Goal: Transaction & Acquisition: Purchase product/service

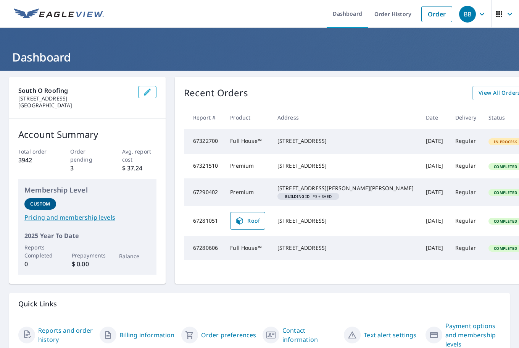
drag, startPoint x: 53, startPoint y: 38, endPoint x: 59, endPoint y: 38, distance: 5.7
click at [53, 38] on header "Dashboard" at bounding box center [259, 49] width 519 height 43
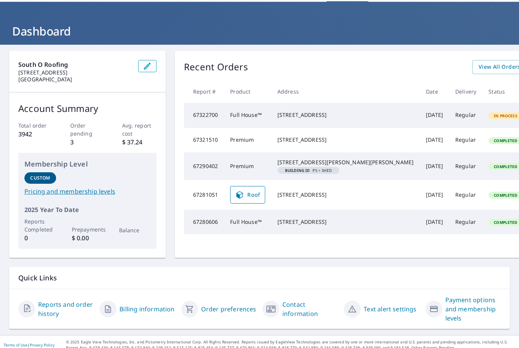
scroll to position [38, 0]
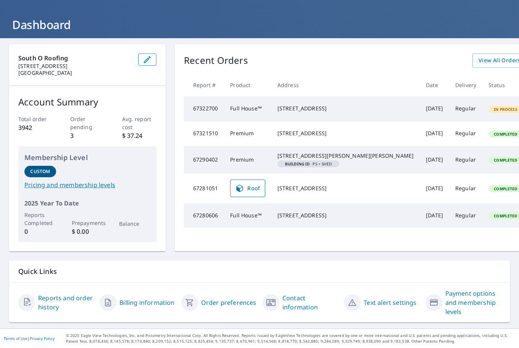
click at [253, 193] on span "Roof" at bounding box center [247, 187] width 25 height 9
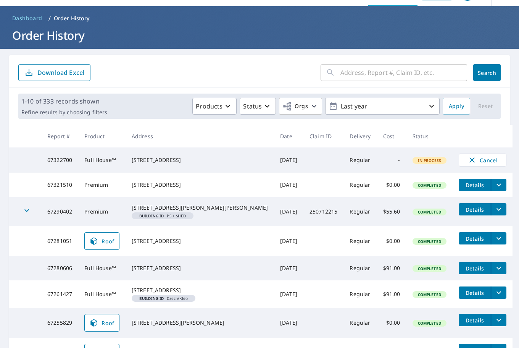
scroll to position [38, 0]
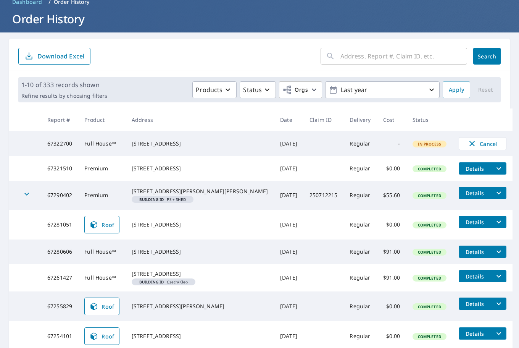
click at [494, 226] on icon "filesDropdownBtn-67281051" at bounding box center [498, 221] width 9 height 9
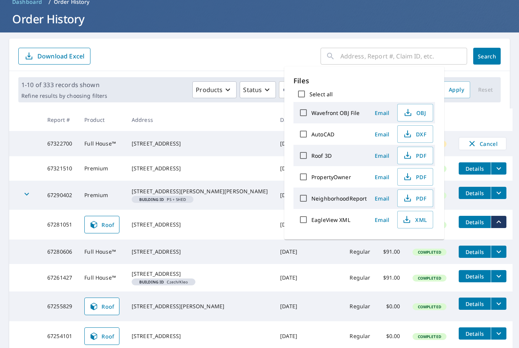
click at [242, 55] on form "​ Search Download Excel" at bounding box center [259, 56] width 482 height 17
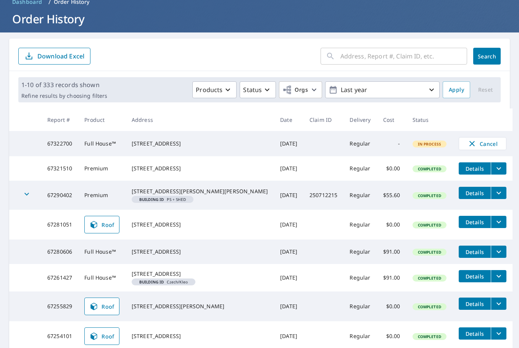
click at [494, 226] on icon "filesDropdownBtn-67281051" at bounding box center [498, 221] width 9 height 9
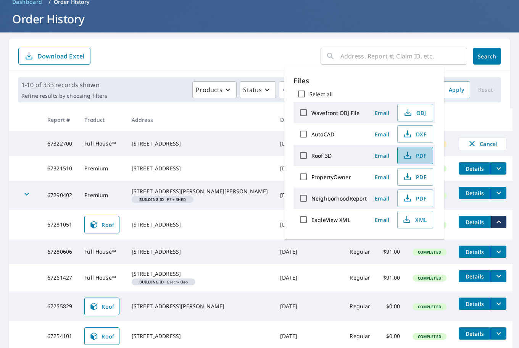
click at [414, 158] on span "PDF" at bounding box center [414, 155] width 24 height 9
click at [169, 57] on form "​ Search Download Excel" at bounding box center [259, 56] width 482 height 17
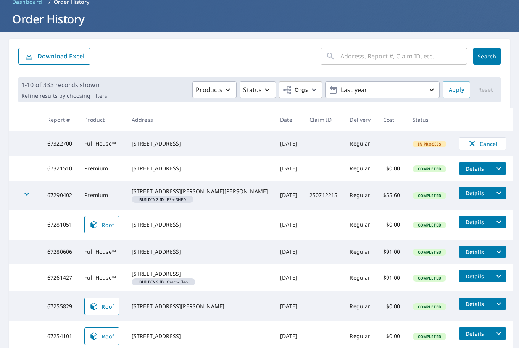
click at [413, 146] on span "In Process" at bounding box center [429, 143] width 33 height 5
click at [343, 149] on td "Regular" at bounding box center [359, 143] width 33 height 25
click at [274, 151] on td "Sep 08, 2025" at bounding box center [288, 143] width 29 height 25
click at [180, 144] on div "2749 S 10th St Omaha, NE 68108" at bounding box center [200, 144] width 136 height 8
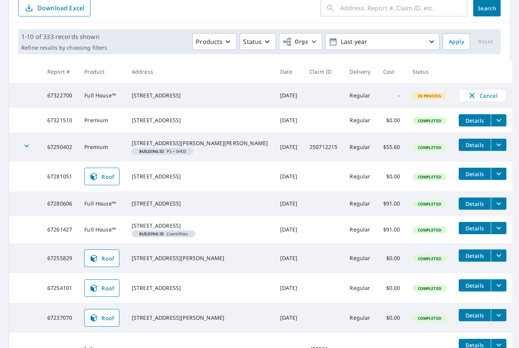
scroll to position [0, 0]
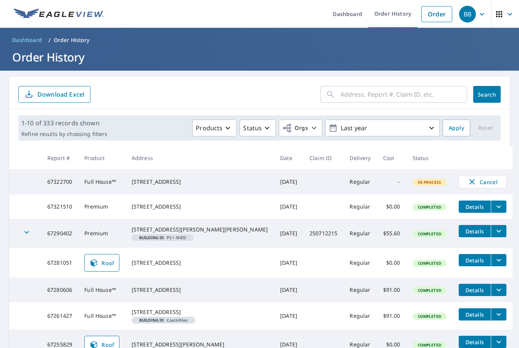
click at [374, 94] on input "text" at bounding box center [403, 94] width 127 height 21
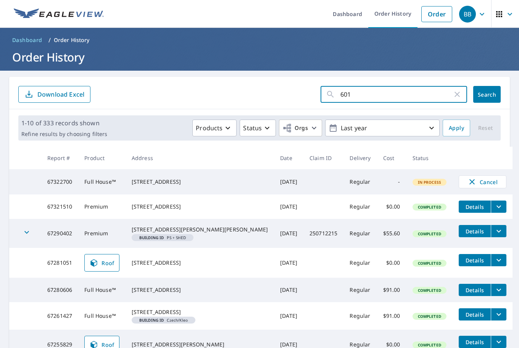
type input "6017"
click button "Search" at bounding box center [486, 94] width 27 height 17
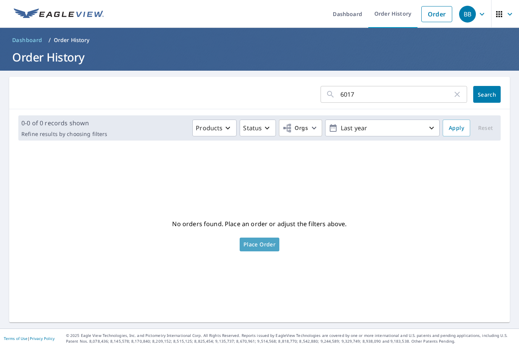
click at [259, 243] on span "Place Order" at bounding box center [259, 244] width 32 height 4
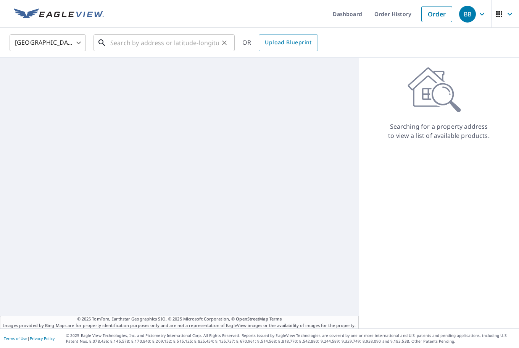
click at [142, 46] on input "text" at bounding box center [164, 42] width 109 height 21
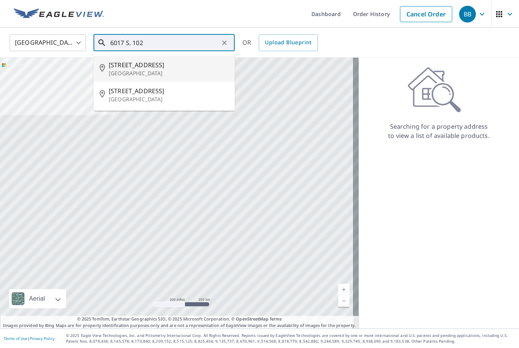
click at [153, 65] on span "6017 S 102nd St" at bounding box center [169, 64] width 120 height 9
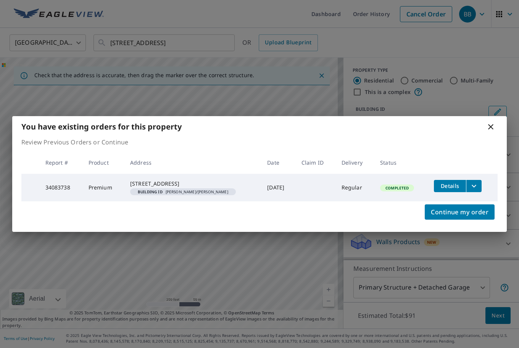
click at [473, 184] on icon "filesDropdownBtn-34083738" at bounding box center [473, 185] width 5 height 3
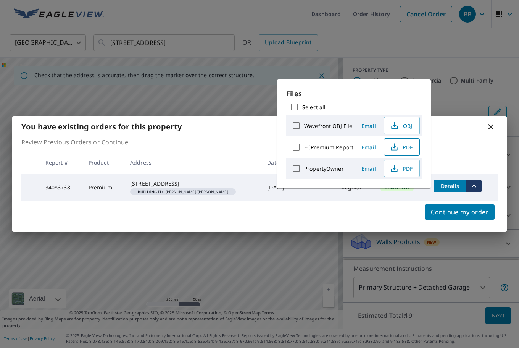
click at [399, 146] on span "PDF" at bounding box center [401, 146] width 24 height 9
click at [491, 122] on icon at bounding box center [490, 126] width 9 height 9
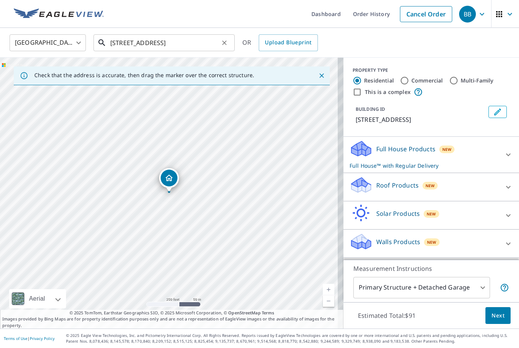
click at [157, 43] on input "6017 S 102nd St Omaha, NE 68127" at bounding box center [164, 42] width 109 height 21
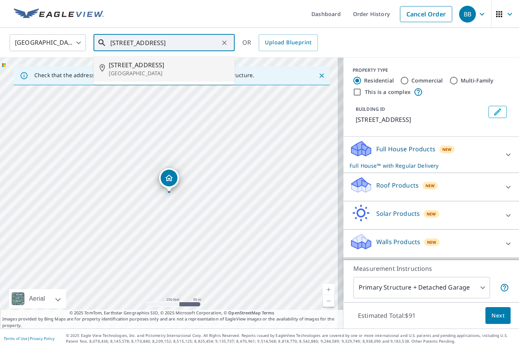
click at [144, 67] on span "6017 S 102nd Ave" at bounding box center [169, 64] width 120 height 9
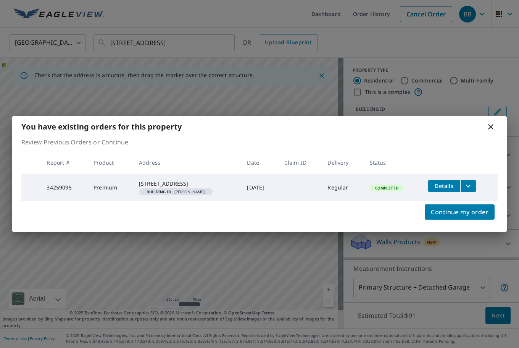
click at [491, 122] on icon at bounding box center [490, 126] width 9 height 9
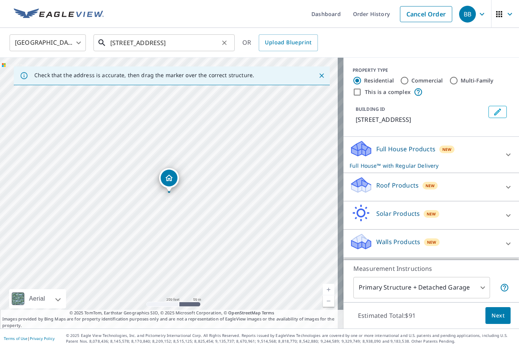
click at [160, 46] on input "6017 S 102nd Ave Omaha, NE 68127" at bounding box center [164, 42] width 109 height 21
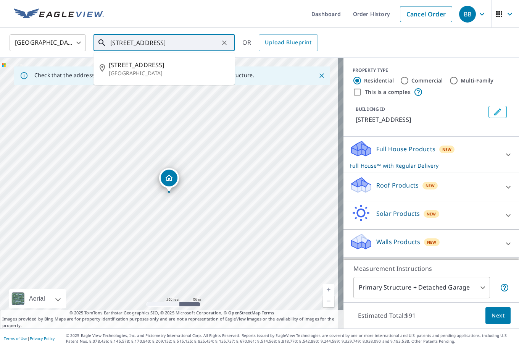
click at [161, 45] on input "6017 S 102nd Ave Omaha, NE 68127" at bounding box center [164, 42] width 109 height 21
type input "6017 S 102nd ST Omaha, NE 68127"
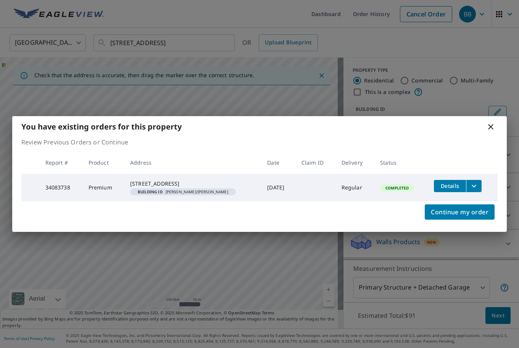
click at [491, 125] on icon at bounding box center [490, 126] width 9 height 9
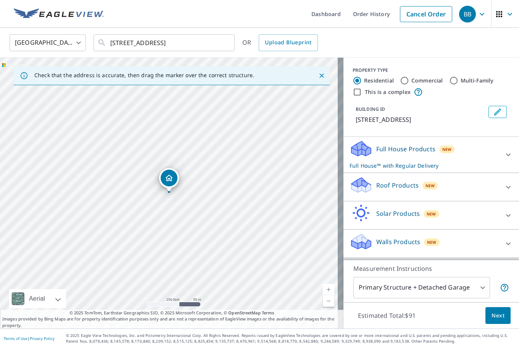
click at [420, 53] on div "United States US ​ 6017 S 102nd ST Omaha, NE 68127 ​ OR Upload Blueprint" at bounding box center [259, 43] width 519 height 30
click at [220, 47] on div at bounding box center [224, 42] width 10 height 11
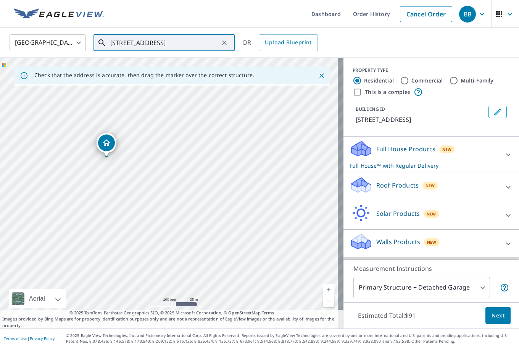
click at [220, 47] on div at bounding box center [224, 42] width 10 height 11
click at [357, 15] on link "Order History" at bounding box center [371, 14] width 49 height 28
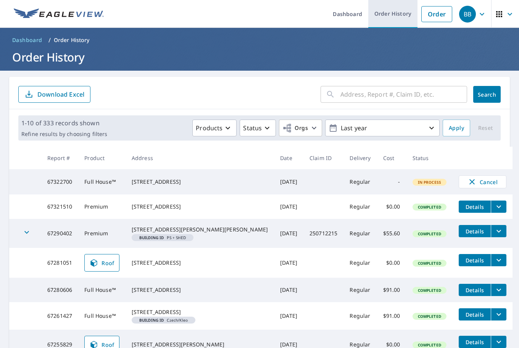
click at [394, 11] on link "Order History" at bounding box center [392, 14] width 49 height 28
click at [439, 15] on link "Order" at bounding box center [436, 14] width 31 height 16
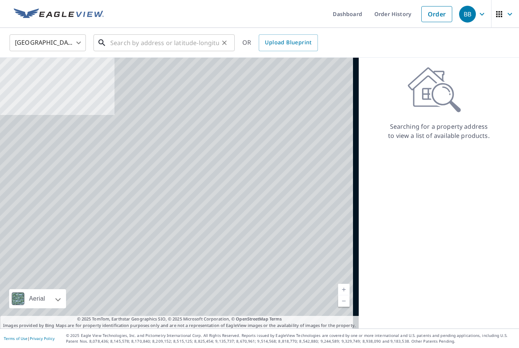
click at [179, 44] on input "text" at bounding box center [164, 42] width 109 height 21
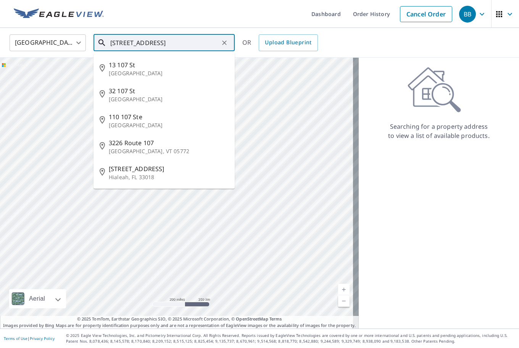
click at [142, 42] on input "6017 S. 107 ST" at bounding box center [164, 42] width 109 height 21
click at [143, 43] on input "6017 S. 107 ST" at bounding box center [164, 42] width 109 height 21
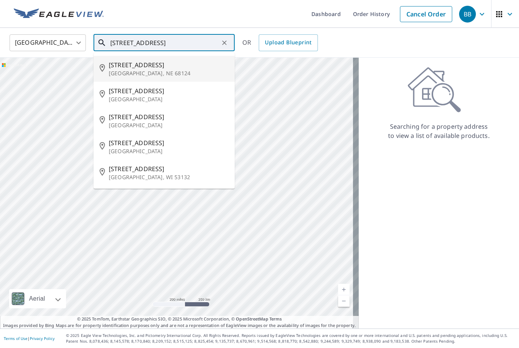
click at [132, 69] on span "3630 S 107th St" at bounding box center [169, 64] width 120 height 9
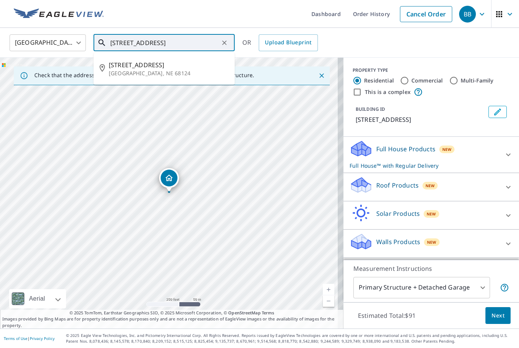
click at [123, 40] on input "3630 S 107th St Omaha, NE 68124" at bounding box center [164, 42] width 109 height 21
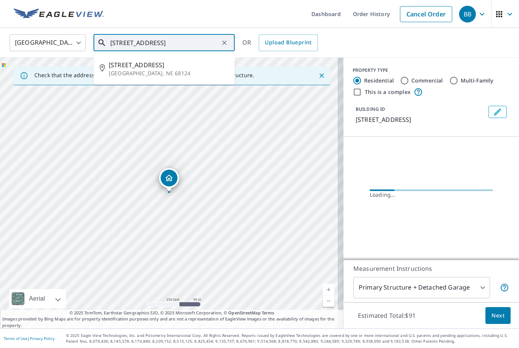
click at [120, 42] on input "3630 S 107th St Omaha, NE 68124" at bounding box center [164, 42] width 109 height 21
click at [125, 40] on input "3630 S 107th St Omaha, NE 68124" at bounding box center [164, 42] width 109 height 21
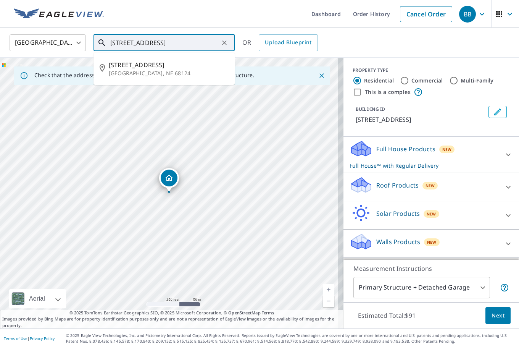
type input "6017 S 107th St Omaha, NE 68124"
click at [224, 43] on icon "Clear" at bounding box center [224, 42] width 5 height 5
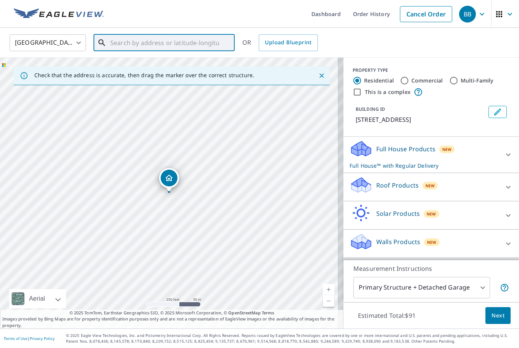
click at [153, 42] on input "text" at bounding box center [164, 42] width 109 height 21
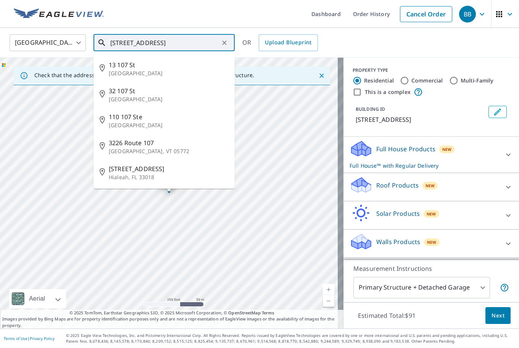
click at [189, 44] on input "6017 S 107 ST" at bounding box center [164, 42] width 109 height 21
click at [130, 41] on input "6017 S 107 ST OMAHA" at bounding box center [164, 42] width 109 height 21
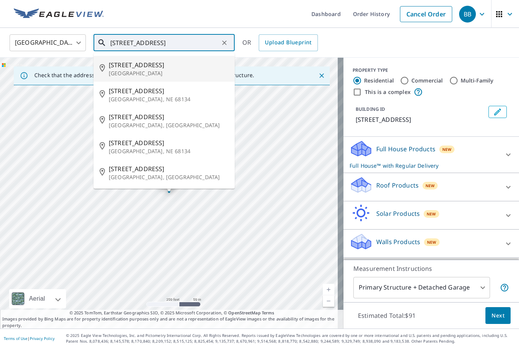
click at [130, 72] on p "Omaha, NE 68127" at bounding box center [169, 73] width 120 height 8
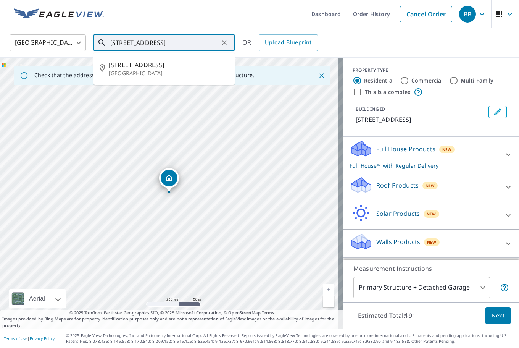
click at [132, 42] on input "6017 S 107th St Omaha, NE 68127" at bounding box center [164, 42] width 109 height 21
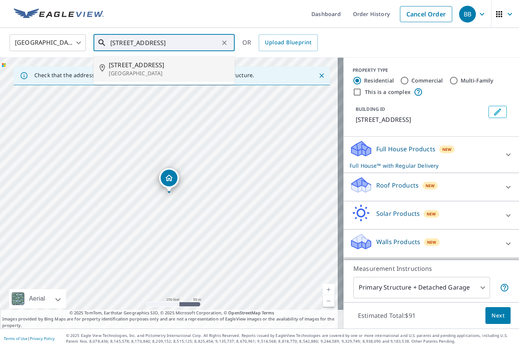
type input "6017 S. 107th St Omaha, NE 68127"
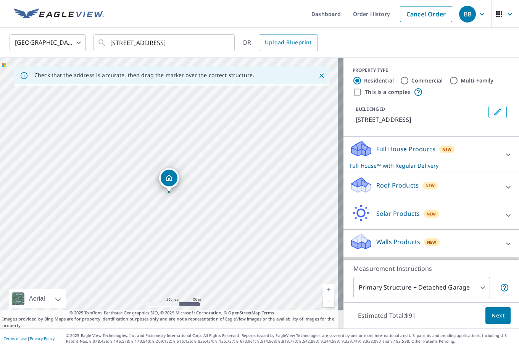
click at [251, 7] on ul "Dashboard Order History Cancel Order" at bounding box center [282, 14] width 348 height 28
click at [228, 45] on icon "Clear" at bounding box center [224, 43] width 8 height 8
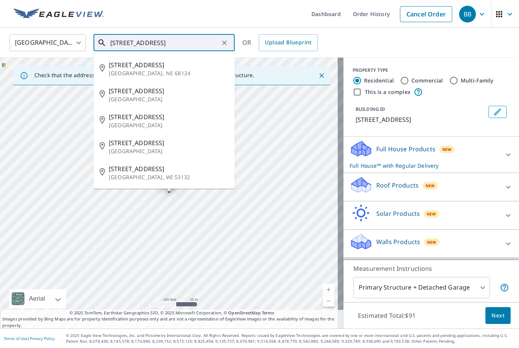
type input "6017 S. 107TH ST"
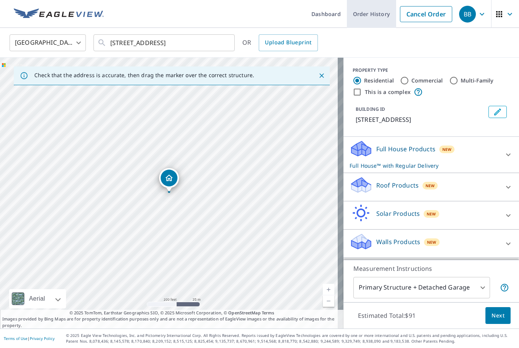
click at [364, 14] on link "Order History" at bounding box center [371, 14] width 49 height 28
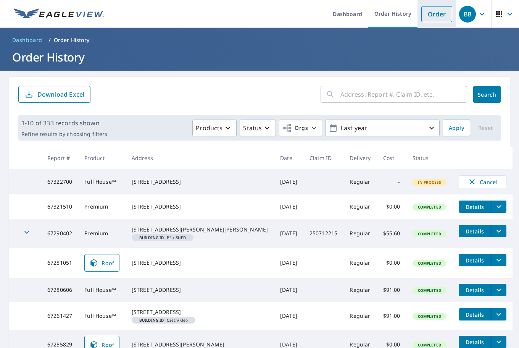
click at [427, 17] on link "Order" at bounding box center [436, 14] width 31 height 16
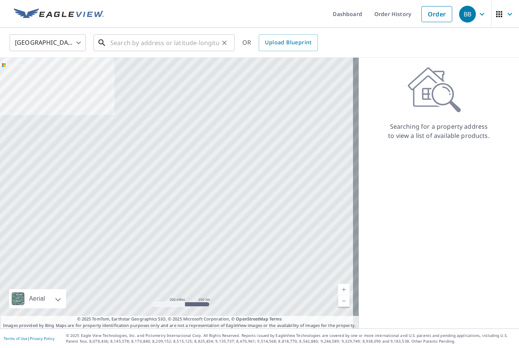
click at [137, 45] on input "text" at bounding box center [164, 42] width 109 height 21
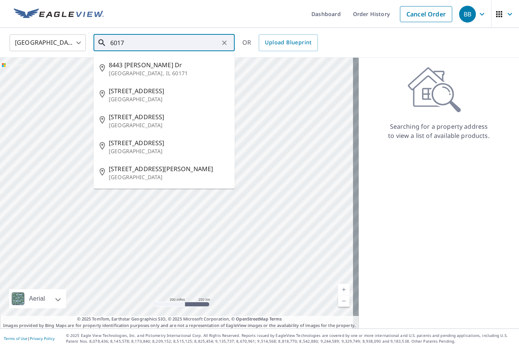
type input "6017"
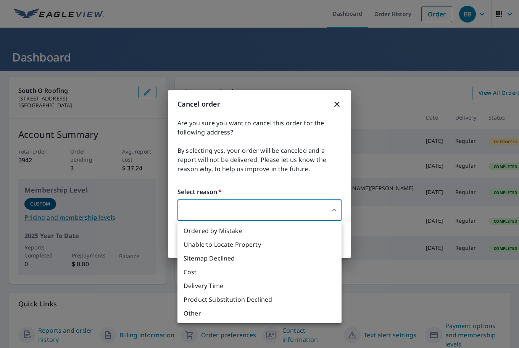
click at [199, 210] on body "BB BB Dashboard Order History Order BB Dashboard South O Roofing 8045 L St Omah…" at bounding box center [259, 174] width 519 height 348
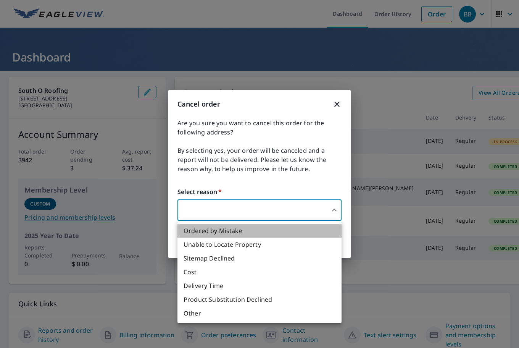
click at [211, 232] on li "Ordered by Mistake" at bounding box center [259, 231] width 164 height 14
type input "30"
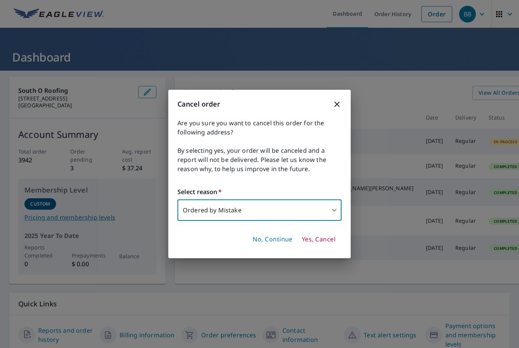
click at [338, 105] on icon "button" at bounding box center [336, 104] width 9 height 9
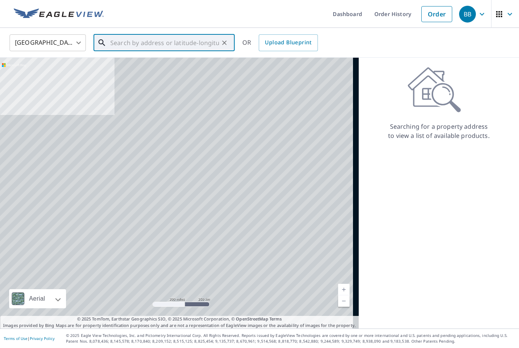
click at [155, 44] on input "text" at bounding box center [164, 42] width 109 height 21
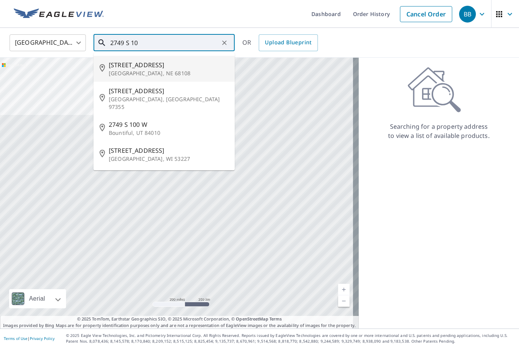
click at [138, 68] on span "2749 S 10th St" at bounding box center [169, 64] width 120 height 9
type input "2749 S 10th St Omaha, NE 68108"
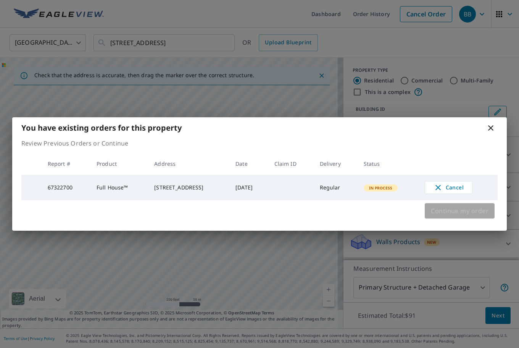
click at [462, 211] on span "Continue my order" at bounding box center [460, 210] width 58 height 11
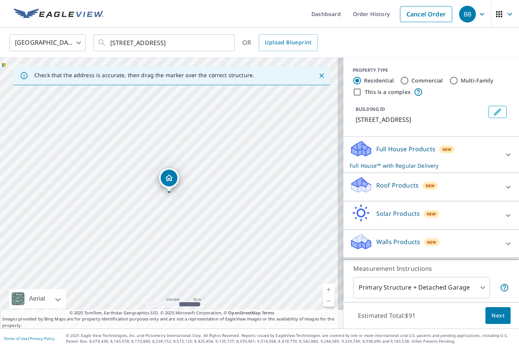
click at [504, 152] on icon at bounding box center [508, 154] width 9 height 9
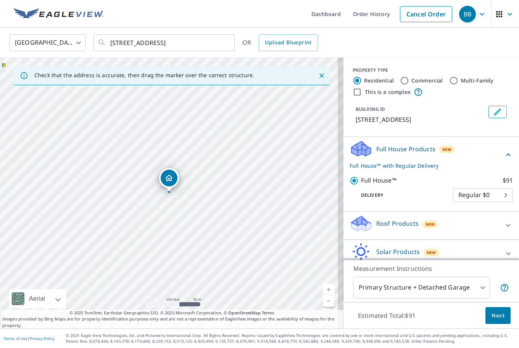
click at [504, 155] on icon at bounding box center [508, 154] width 9 height 9
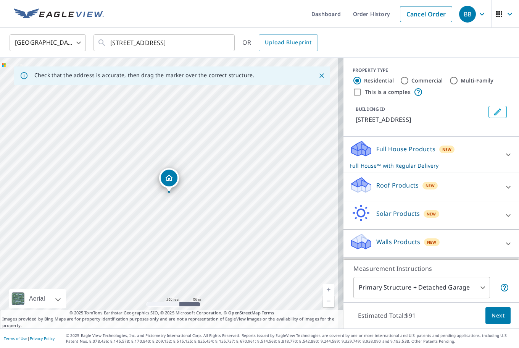
click at [492, 189] on div "Roof Products New" at bounding box center [424, 187] width 150 height 22
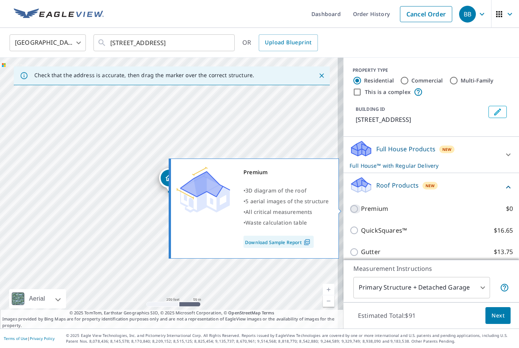
click at [349, 209] on input "Premium $0" at bounding box center [354, 208] width 11 height 9
checkbox input "true"
checkbox input "false"
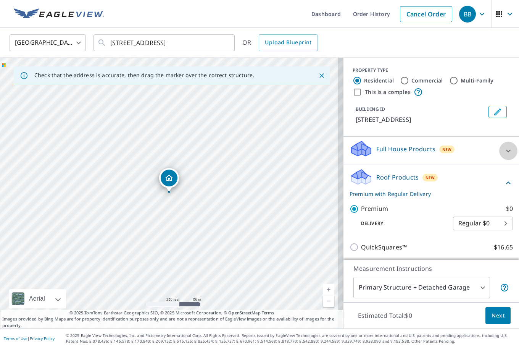
click at [504, 149] on icon at bounding box center [508, 150] width 9 height 9
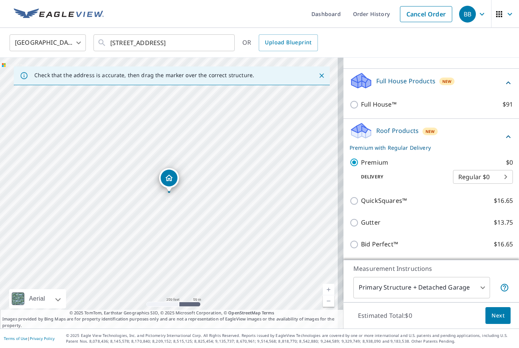
scroll to position [76, 0]
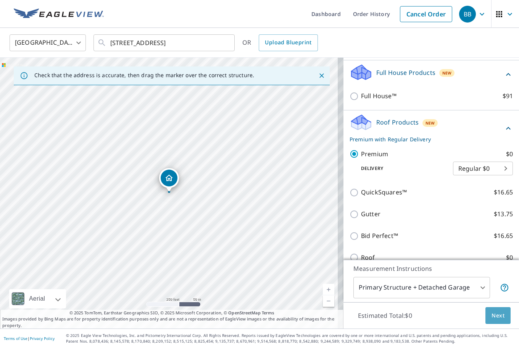
click at [492, 317] on span "Next" at bounding box center [497, 316] width 13 height 10
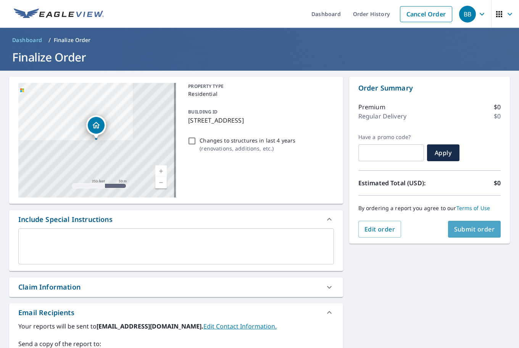
click at [467, 230] on span "Submit order" at bounding box center [474, 229] width 41 height 8
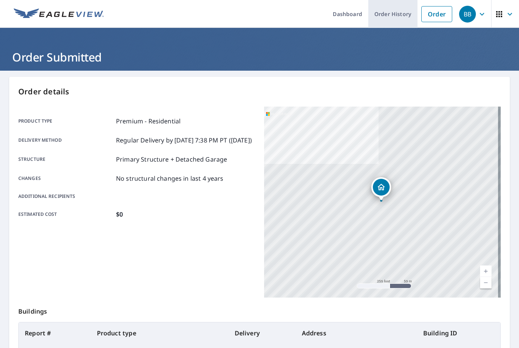
click at [383, 17] on link "Order History" at bounding box center [392, 14] width 49 height 28
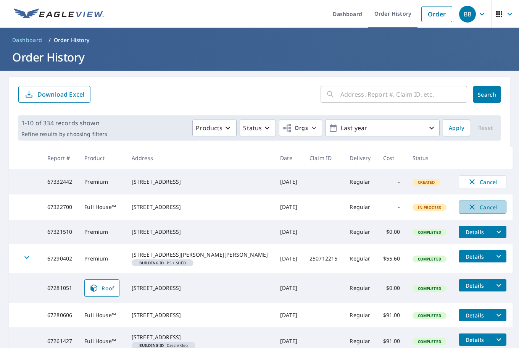
click at [471, 210] on span "Cancel" at bounding box center [483, 206] width 32 height 9
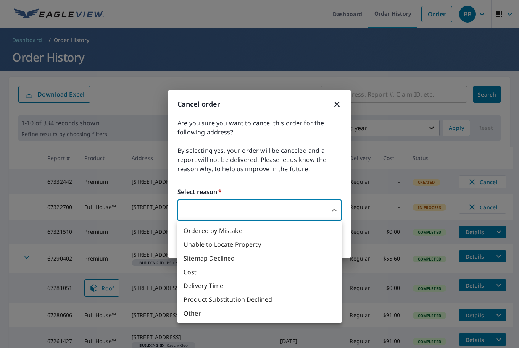
click at [237, 212] on body "BB BB Dashboard Order History Order BB Dashboard / Order History Order History …" at bounding box center [259, 174] width 519 height 348
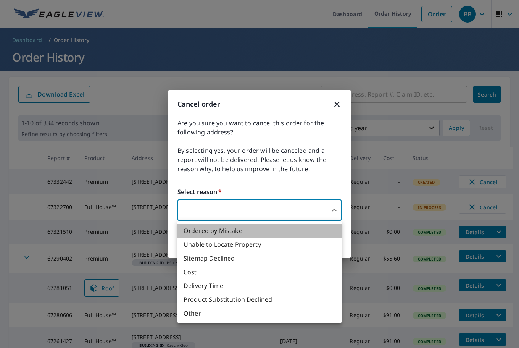
click at [221, 231] on li "Ordered by Mistake" at bounding box center [259, 231] width 164 height 14
type input "30"
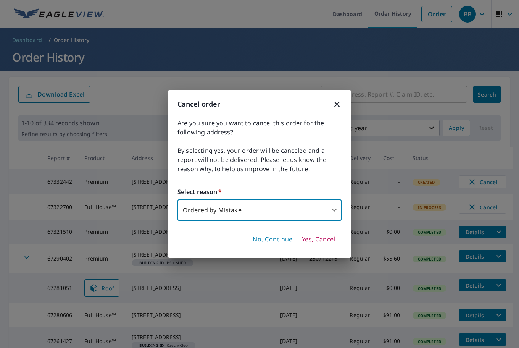
click at [323, 239] on span "Yes, Cancel" at bounding box center [319, 239] width 34 height 8
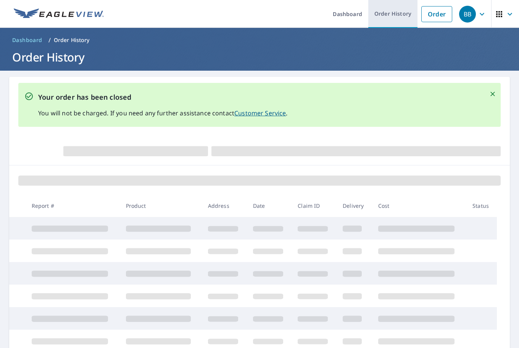
click at [382, 18] on link "Order History" at bounding box center [392, 14] width 49 height 28
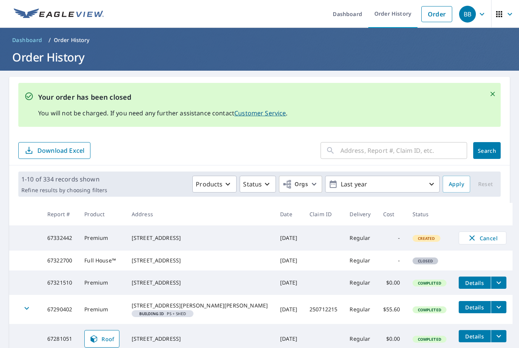
click at [170, 241] on div "[STREET_ADDRESS]" at bounding box center [200, 238] width 136 height 8
click at [65, 239] on td "67332442" at bounding box center [59, 237] width 37 height 25
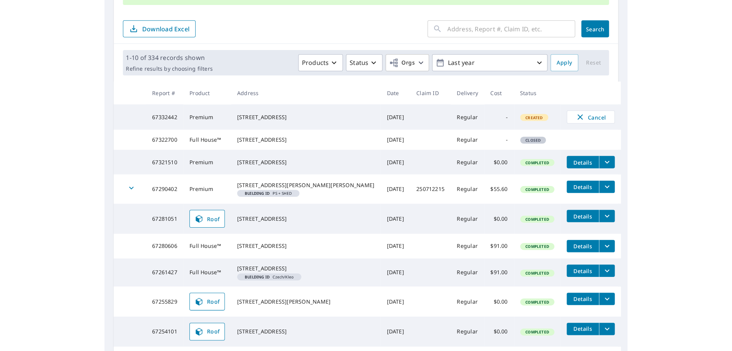
scroll to position [76, 0]
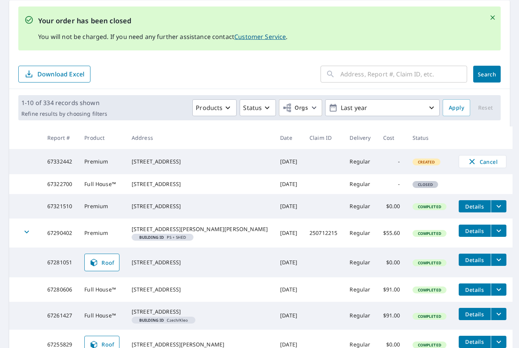
click at [374, 40] on div "Your order has been closed You will not be charged. If you need any further ass…" at bounding box center [259, 28] width 482 height 44
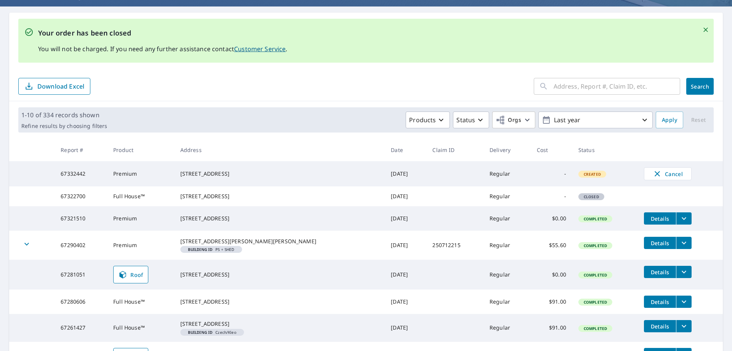
scroll to position [0, 0]
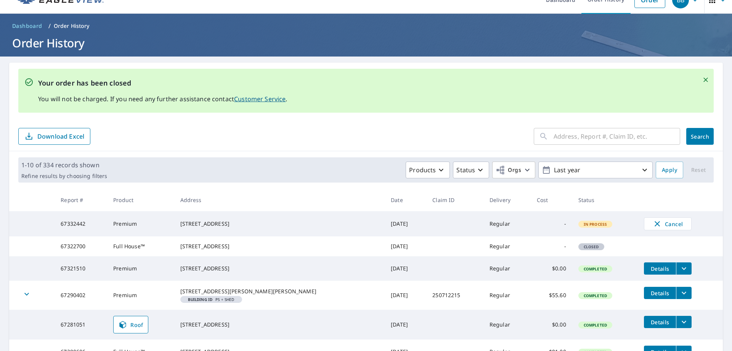
scroll to position [38, 0]
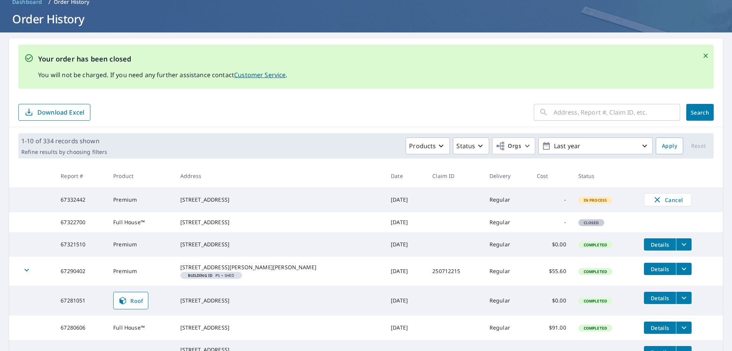
click at [78, 176] on th "Report #" at bounding box center [81, 175] width 53 height 23
drag, startPoint x: 70, startPoint y: 203, endPoint x: 75, endPoint y: 203, distance: 5.0
click at [71, 203] on td "67332442" at bounding box center [81, 199] width 53 height 25
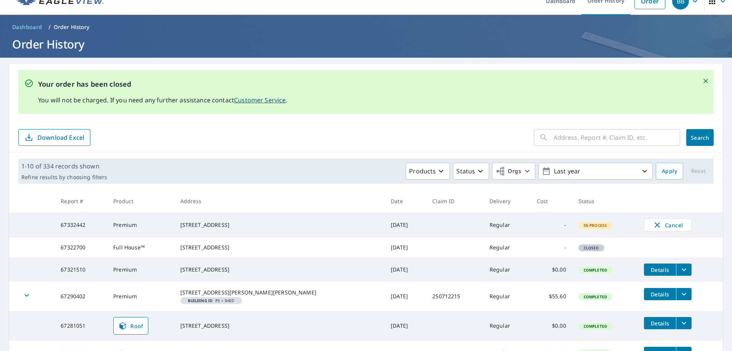
scroll to position [0, 0]
